Goal: Task Accomplishment & Management: Use online tool/utility

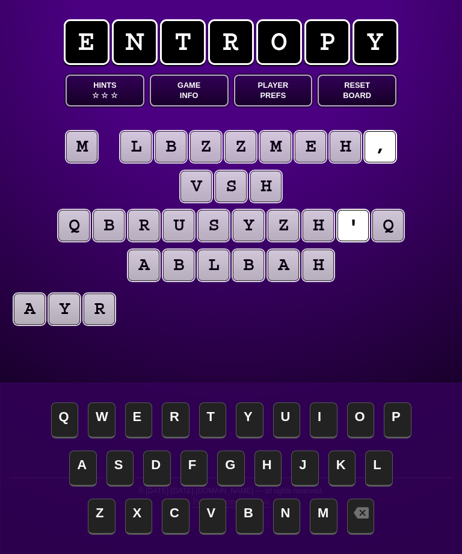
click at [83, 138] on puzzle-tile "m" at bounding box center [81, 146] width 31 height 31
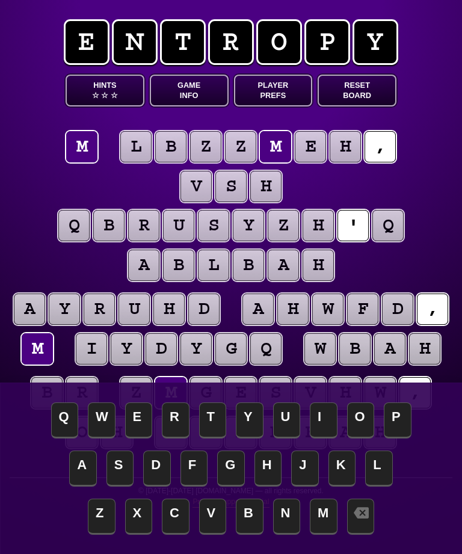
click at [83, 470] on span "A" at bounding box center [83, 469] width 28 height 36
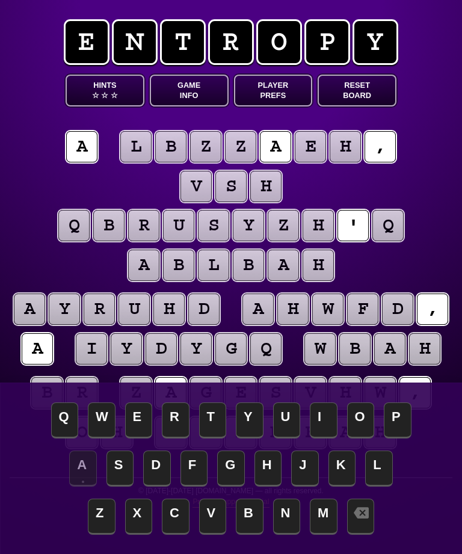
click at [388, 226] on puzzle-tile "q" at bounding box center [388, 225] width 31 height 31
click at [123, 463] on span "S" at bounding box center [121, 469] width 28 height 36
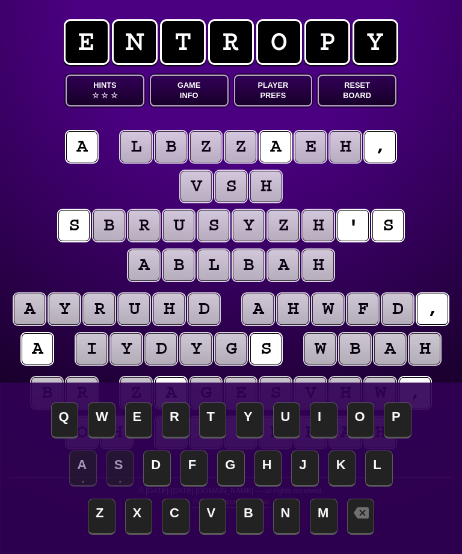
click at [184, 91] on button "Game Info" at bounding box center [189, 91] width 79 height 32
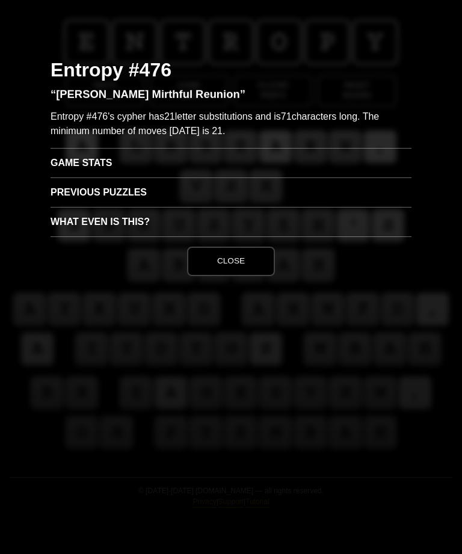
click at [237, 260] on button "Close" at bounding box center [231, 261] width 88 height 29
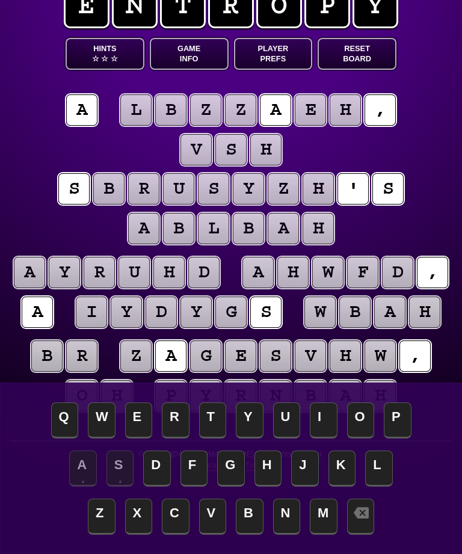
scroll to position [52, 0]
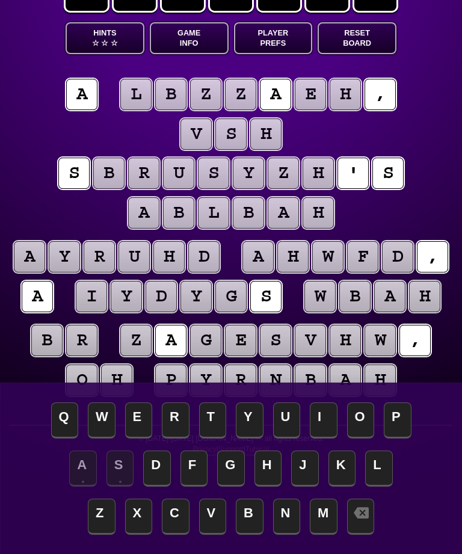
click at [420, 300] on puzzle-tile "h" at bounding box center [424, 296] width 31 height 31
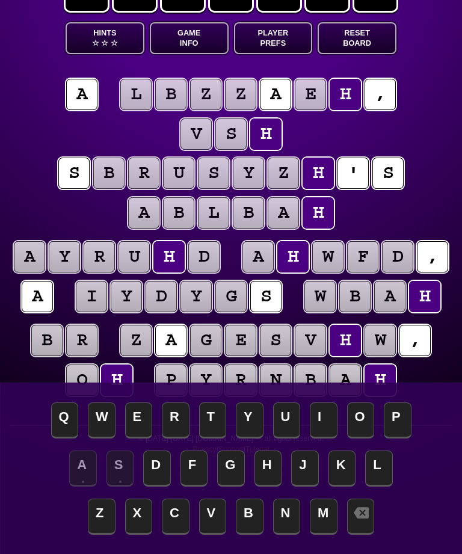
click at [141, 439] on span "E" at bounding box center [139, 421] width 28 height 36
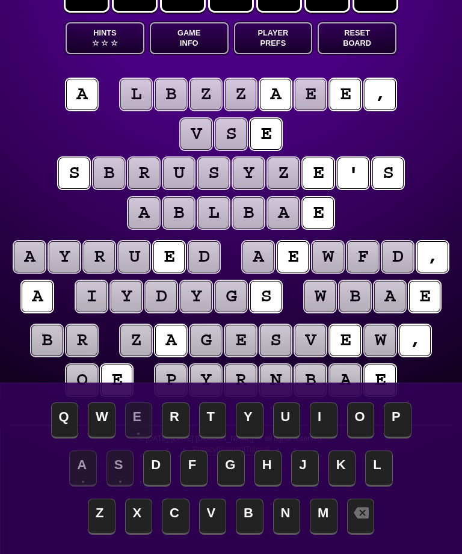
click at [353, 296] on puzzle-tile "b" at bounding box center [354, 296] width 31 height 31
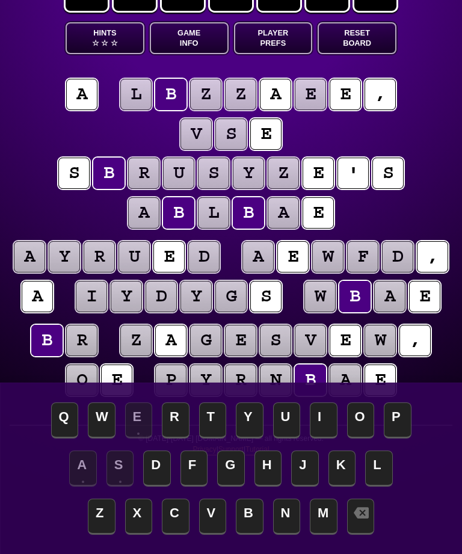
click at [356, 439] on span "O" at bounding box center [361, 421] width 28 height 36
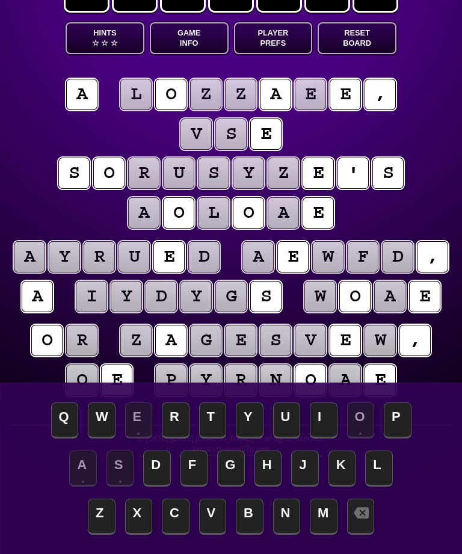
click at [81, 341] on puzzle-tile "r" at bounding box center [81, 340] width 31 height 31
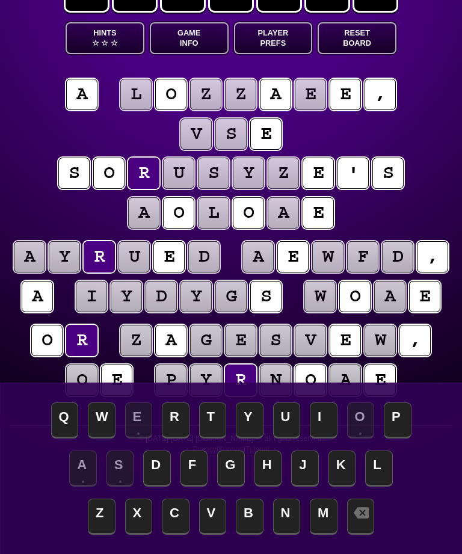
click at [283, 535] on span "N" at bounding box center [287, 517] width 28 height 36
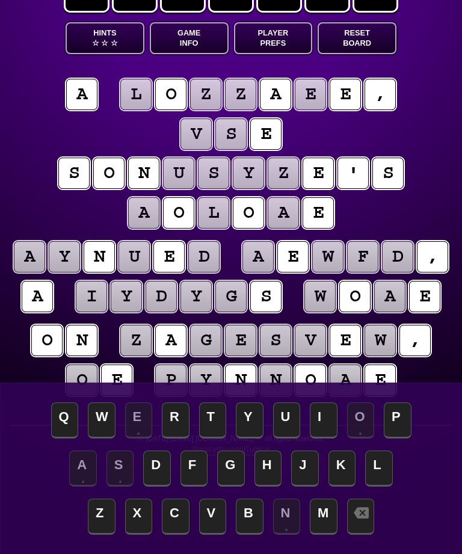
click at [385, 299] on puzzle-tile "a" at bounding box center [389, 296] width 31 height 31
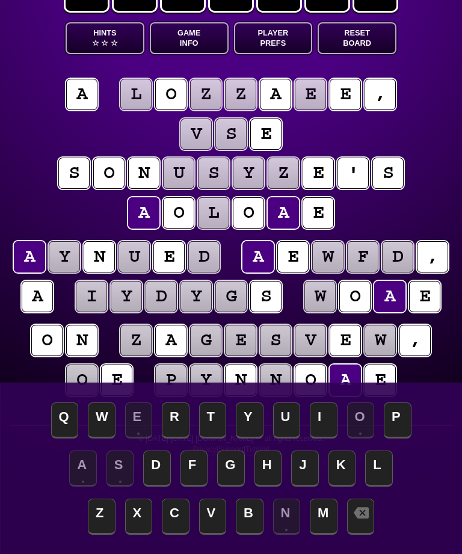
click at [359, 297] on puzzle-tile "o" at bounding box center [354, 296] width 31 height 31
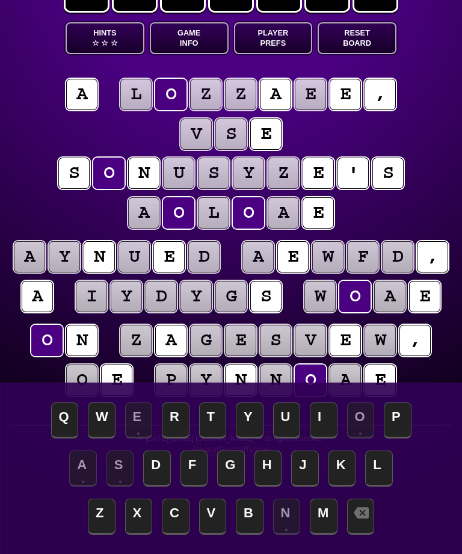
click at [427, 446] on div "Q W E R T Y U I O P" at bounding box center [231, 422] width 438 height 48
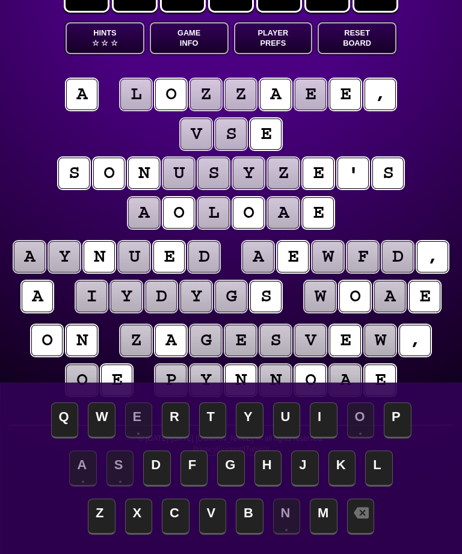
click at [308, 378] on puzzle-tile "o" at bounding box center [310, 380] width 31 height 31
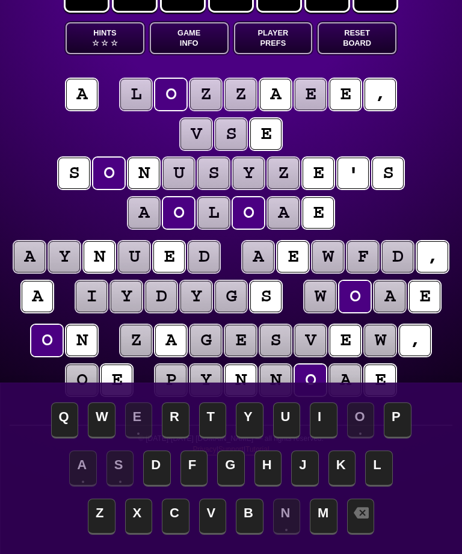
click at [359, 519] on icon at bounding box center [361, 512] width 15 height 11
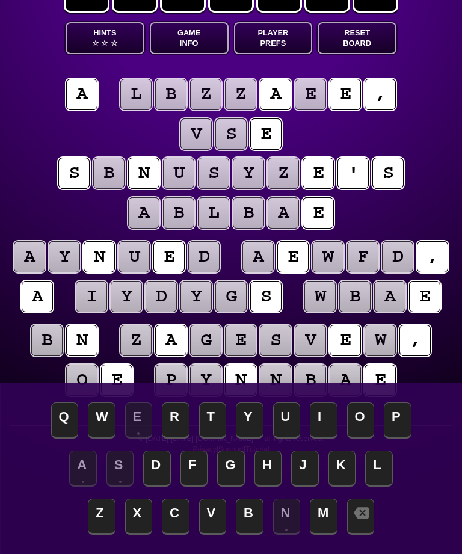
click at [84, 343] on puzzle-tile "n" at bounding box center [81, 340] width 31 height 31
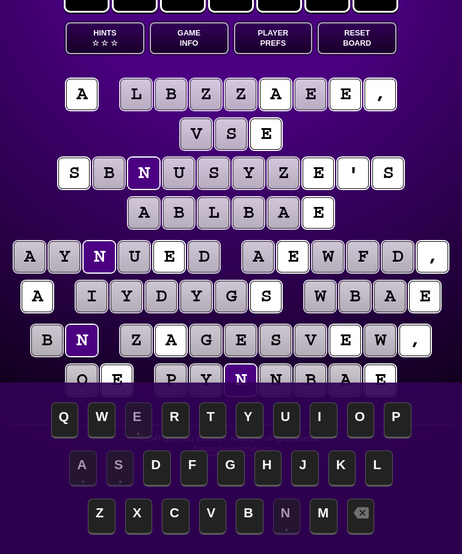
click at [355, 521] on icon at bounding box center [361, 513] width 15 height 15
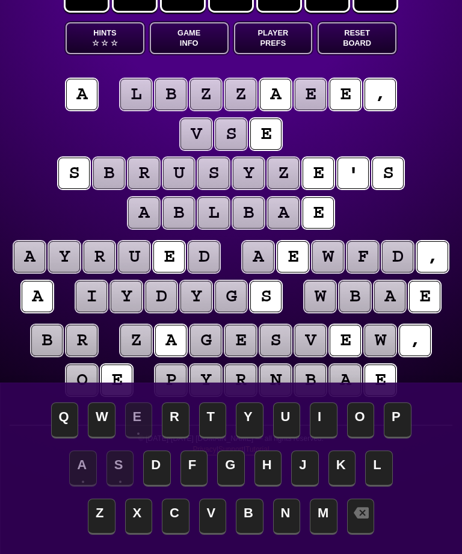
click at [315, 338] on puzzle-tile "v" at bounding box center [310, 340] width 31 height 31
click at [212, 439] on span "T" at bounding box center [213, 421] width 28 height 36
click at [237, 129] on puzzle-tile "s" at bounding box center [230, 134] width 31 height 31
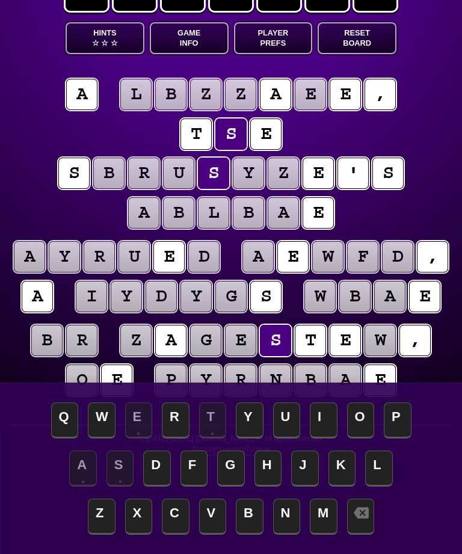
click at [273, 487] on span "H" at bounding box center [269, 469] width 28 height 36
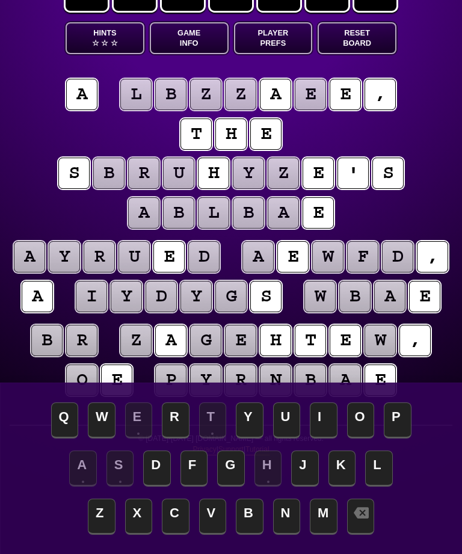
click at [244, 341] on puzzle-tile "e" at bounding box center [240, 340] width 31 height 31
click at [226, 487] on span "G" at bounding box center [231, 469] width 28 height 36
click at [377, 341] on puzzle-tile "w" at bounding box center [380, 340] width 31 height 31
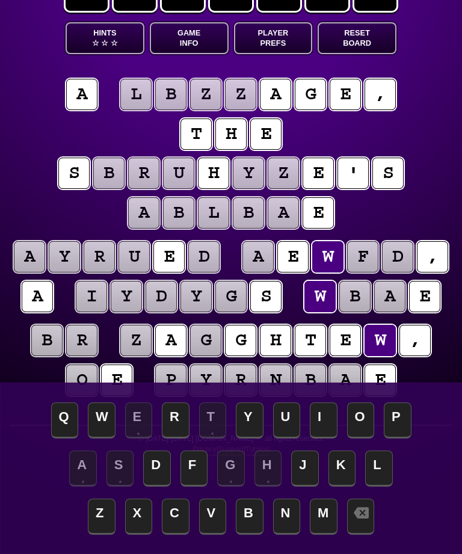
click at [159, 487] on span "D" at bounding box center [157, 469] width 28 height 36
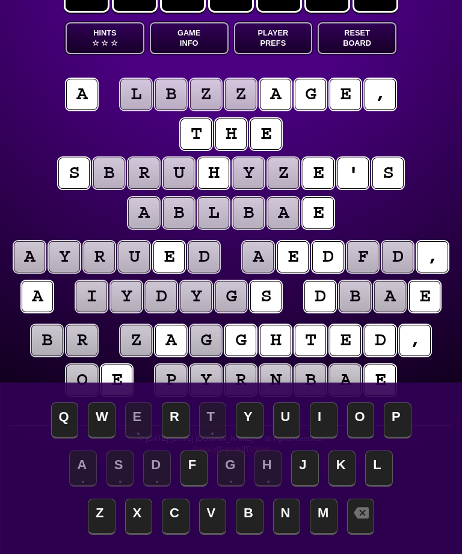
click at [172, 91] on puzzle-tile "b" at bounding box center [170, 94] width 31 height 31
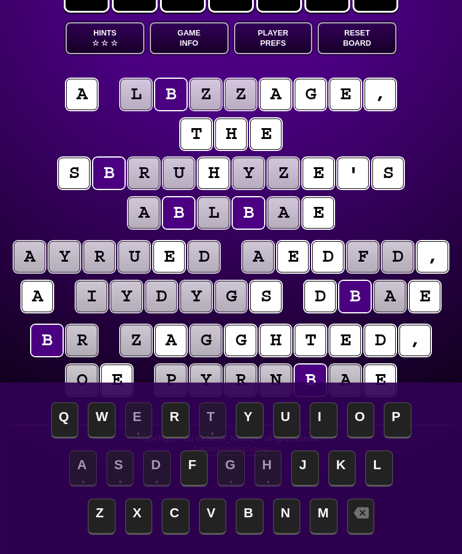
click at [318, 439] on span "I" at bounding box center [324, 421] width 28 height 36
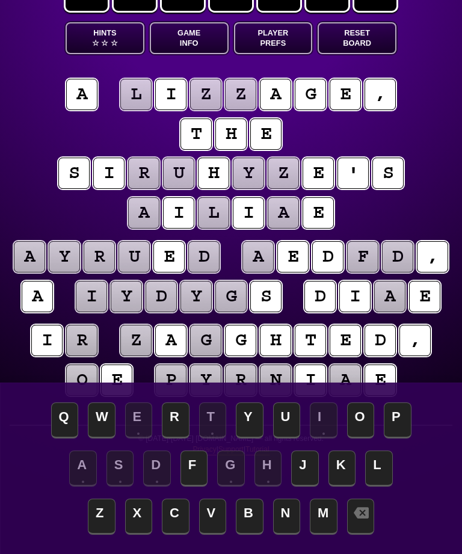
click at [87, 335] on puzzle-tile "r" at bounding box center [81, 340] width 31 height 31
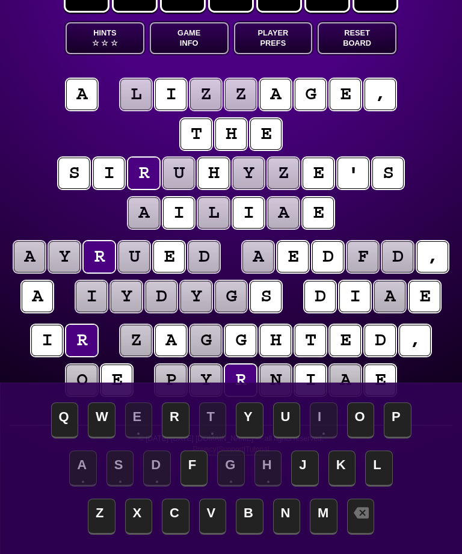
click at [285, 535] on span "N" at bounding box center [287, 517] width 28 height 36
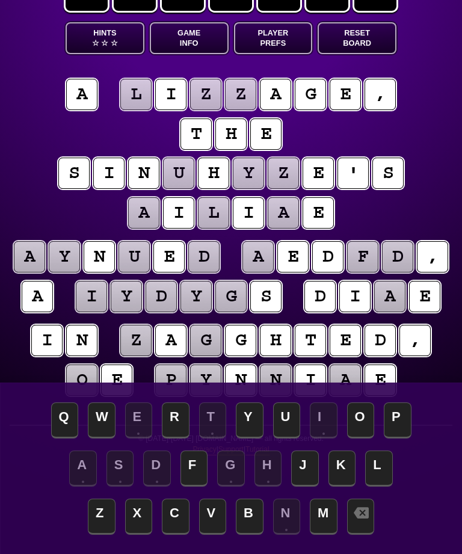
click at [128, 296] on puzzle-tile "y" at bounding box center [126, 296] width 31 height 31
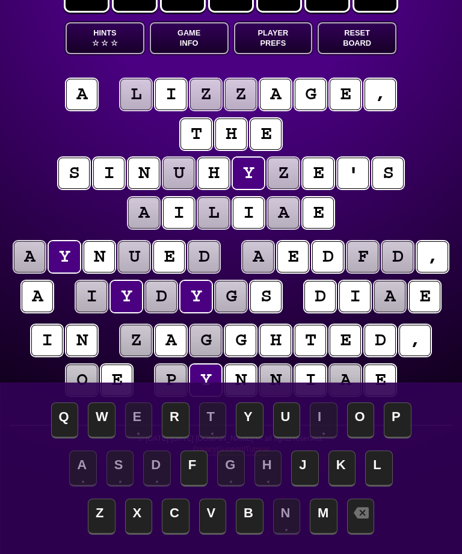
click at [432, 433] on div "Q W E R T Y U I O P A S D F G H J K L Z X C V B N M" at bounding box center [231, 469] width 462 height 172
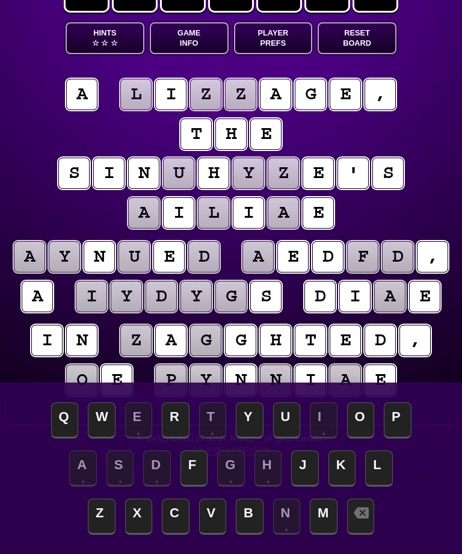
click at [202, 339] on puzzle-tile "g" at bounding box center [205, 340] width 31 height 31
click at [283, 439] on span "U" at bounding box center [287, 421] width 28 height 36
click at [134, 336] on puzzle-tile "z" at bounding box center [135, 340] width 31 height 31
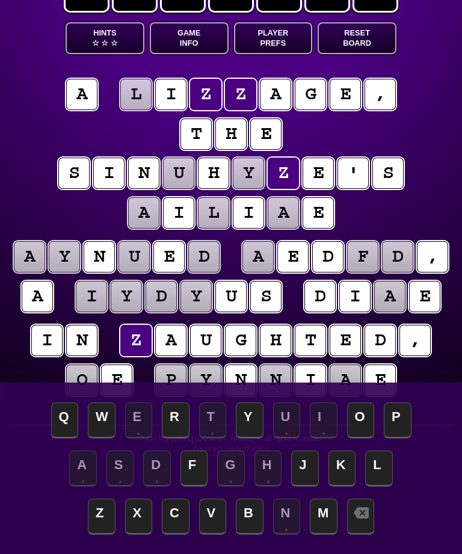
click at [374, 487] on span "L" at bounding box center [379, 469] width 28 height 36
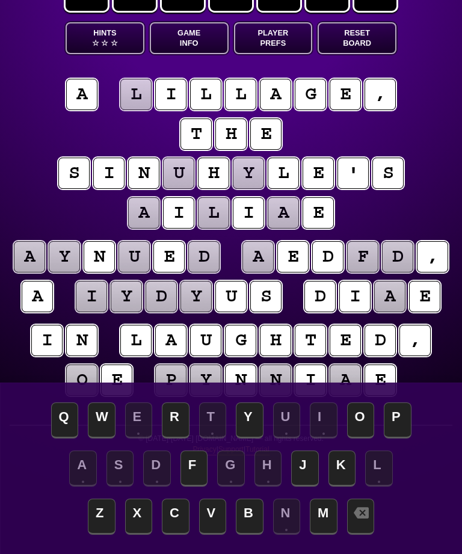
click at [379, 339] on puzzle-tile "d" at bounding box center [380, 340] width 31 height 31
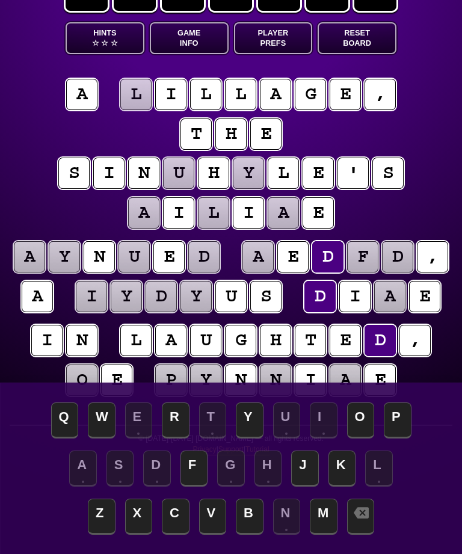
click at [178, 439] on span "R" at bounding box center [176, 421] width 28 height 36
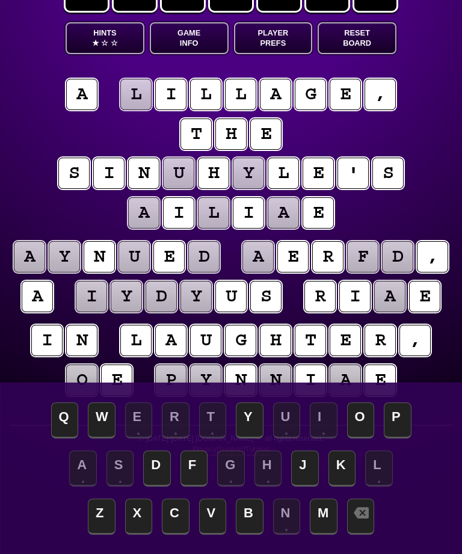
click at [140, 93] on puzzle-tile "l" at bounding box center [135, 94] width 31 height 31
click at [208, 535] on span "V" at bounding box center [213, 517] width 28 height 36
click at [144, 208] on puzzle-tile "a" at bounding box center [143, 212] width 31 height 31
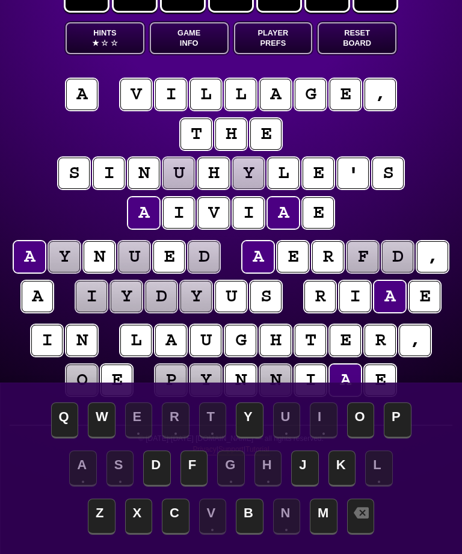
click at [159, 487] on span "D" at bounding box center [157, 469] width 28 height 36
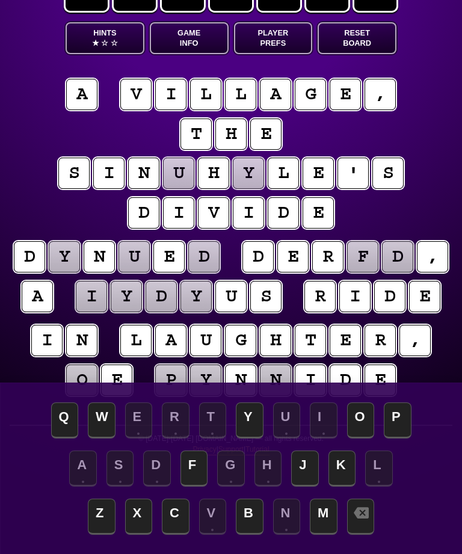
click at [78, 377] on puzzle-tile "o" at bounding box center [81, 380] width 31 height 31
click at [96, 439] on span "W" at bounding box center [102, 421] width 28 height 36
click at [190, 298] on puzzle-tile "y" at bounding box center [196, 296] width 31 height 31
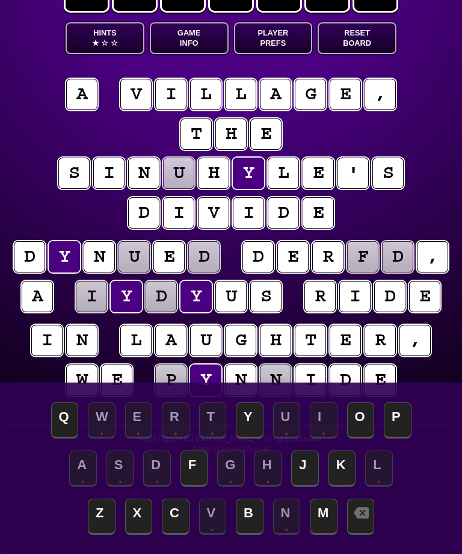
click at [360, 439] on span "O" at bounding box center [361, 421] width 28 height 36
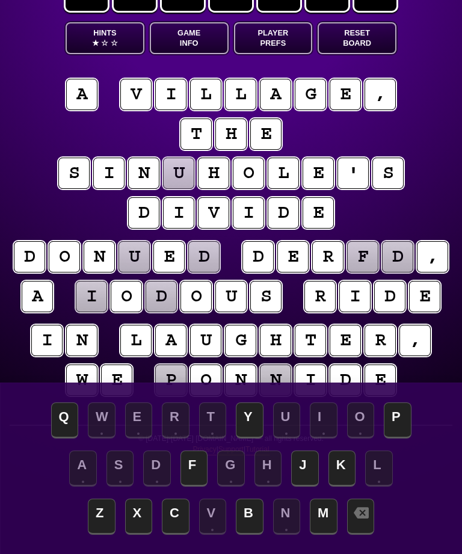
click at [184, 170] on puzzle-tile "u" at bounding box center [178, 173] width 31 height 31
click at [340, 487] on span "K" at bounding box center [343, 469] width 28 height 36
click at [191, 250] on puzzle-tile "d" at bounding box center [203, 256] width 31 height 31
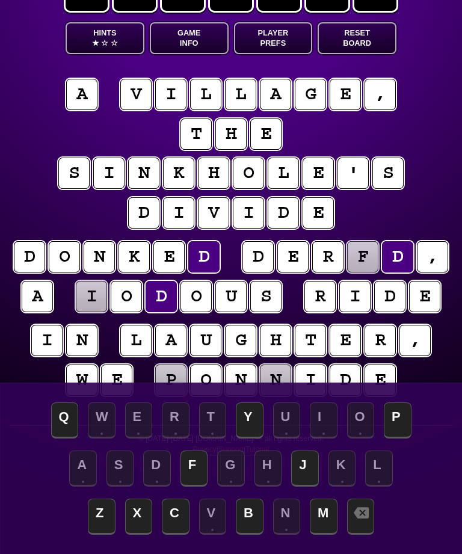
click at [249, 439] on span "Y" at bounding box center [250, 421] width 28 height 36
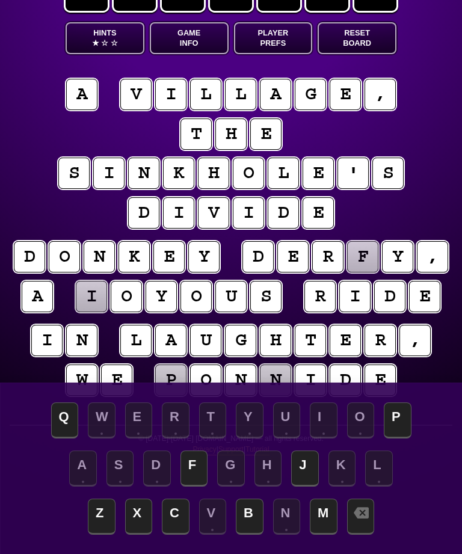
click at [361, 255] on puzzle-tile "f" at bounding box center [362, 256] width 31 height 31
click at [248, 535] on span "B" at bounding box center [250, 517] width 28 height 36
click at [91, 288] on puzzle-tile "i" at bounding box center [91, 296] width 31 height 31
click at [306, 487] on span "J" at bounding box center [305, 469] width 28 height 36
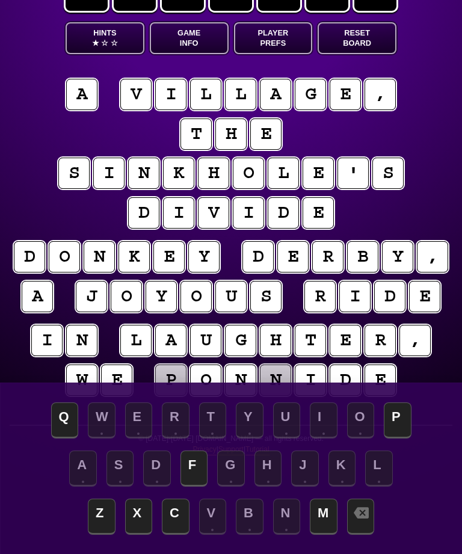
click at [176, 379] on puzzle-tile "p" at bounding box center [170, 380] width 31 height 31
click at [177, 535] on span "C" at bounding box center [176, 517] width 28 height 36
click at [272, 379] on puzzle-tile "n" at bounding box center [275, 380] width 31 height 31
click at [198, 487] on span "F" at bounding box center [195, 469] width 28 height 36
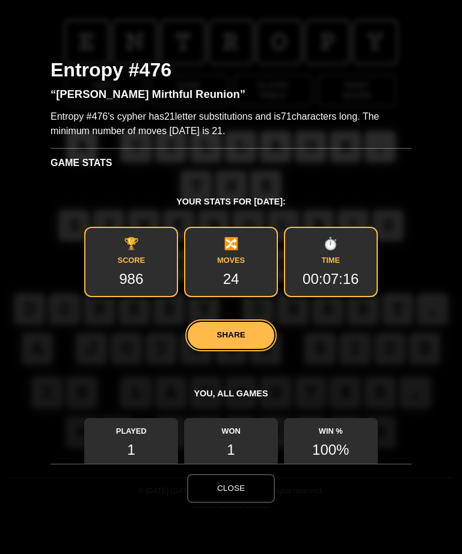
scroll to position [0, 0]
click at [422, 244] on div "Hints One Hint Activated! Hints are tiered and become active at different stage…" at bounding box center [231, 277] width 462 height 554
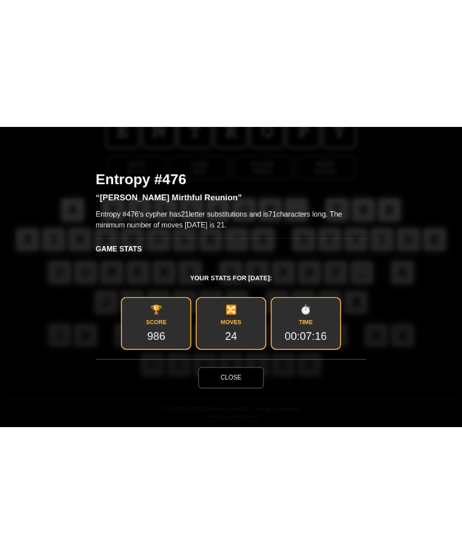
scroll to position [37, 0]
